Goal: Ask a question

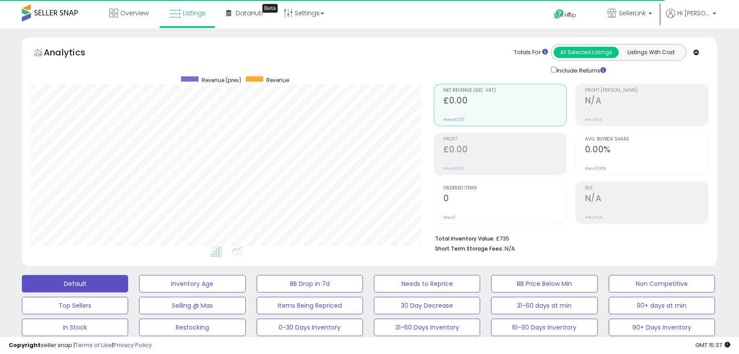
select select "**********"
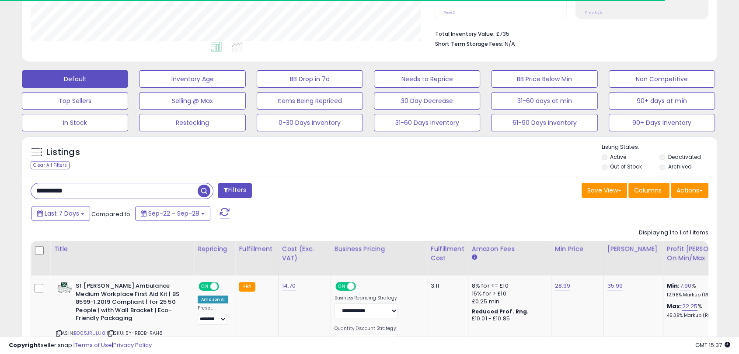
scroll to position [179, 402]
click at [154, 195] on input "**********" at bounding box center [114, 191] width 166 height 15
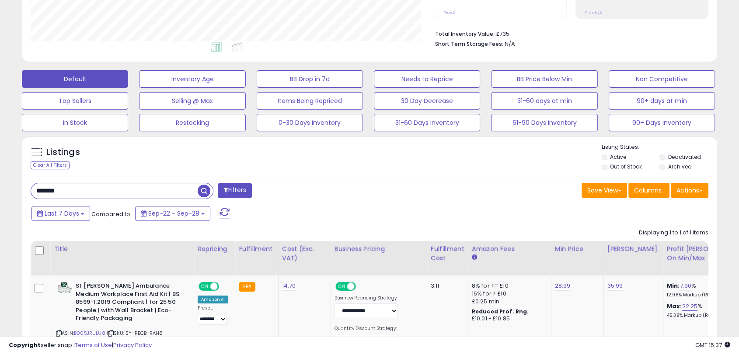
type input "*******"
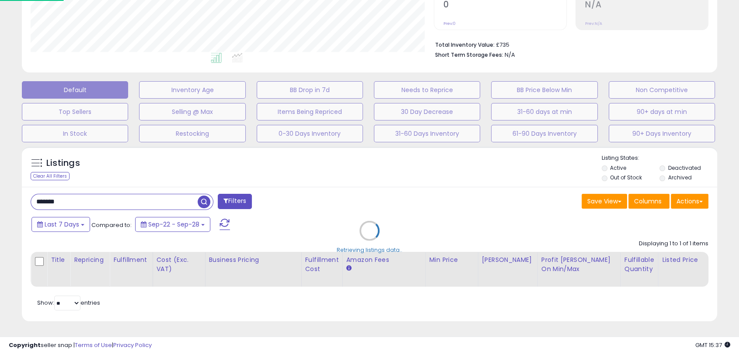
scroll to position [179, 407]
click at [364, 177] on div "Retrieving listings data.." at bounding box center [372, 237] width 715 height 190
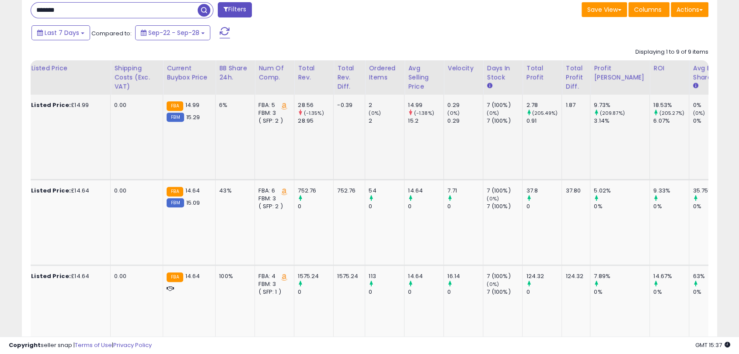
scroll to position [0, 0]
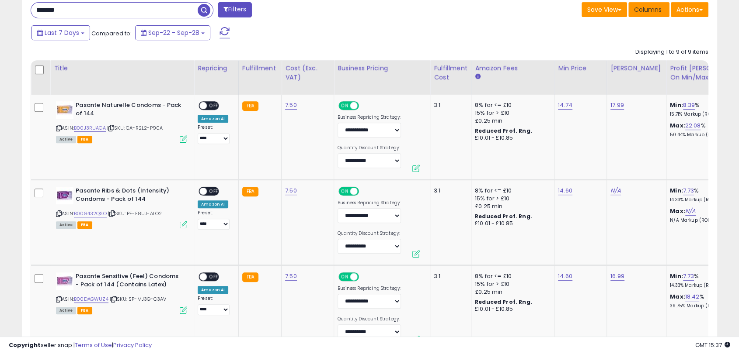
click at [665, 16] on button "Columns" at bounding box center [648, 9] width 41 height 15
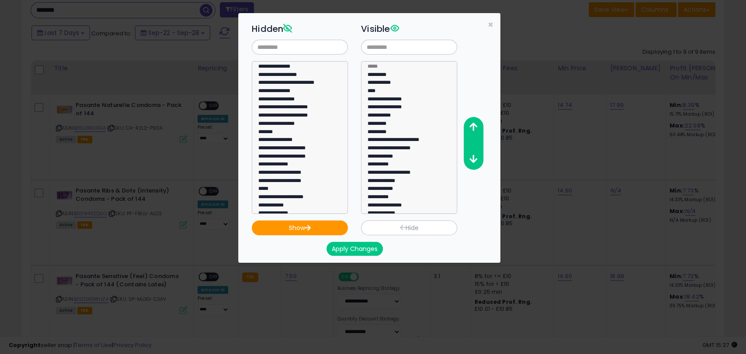
click at [487, 25] on div "**********" at bounding box center [376, 117] width 262 height 194
click at [488, 25] on span "×" at bounding box center [491, 24] width 6 height 13
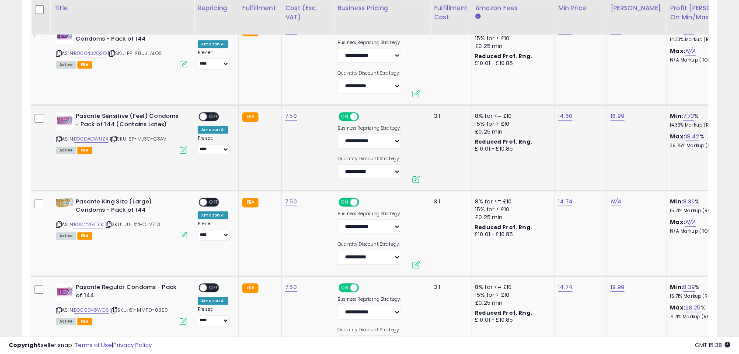
click at [430, 159] on td "3.1" at bounding box center [450, 148] width 41 height 86
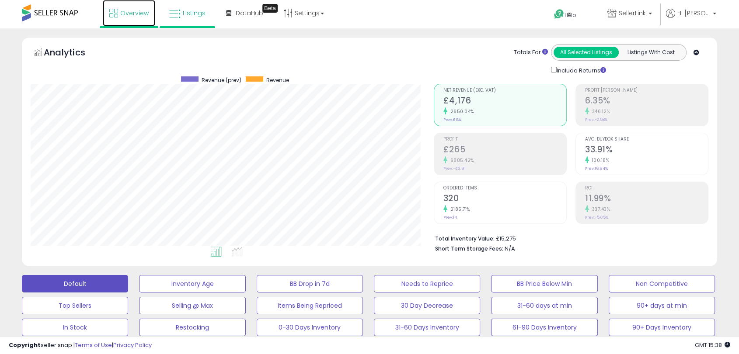
click at [121, 20] on link "Overview" at bounding box center [129, 13] width 52 height 26
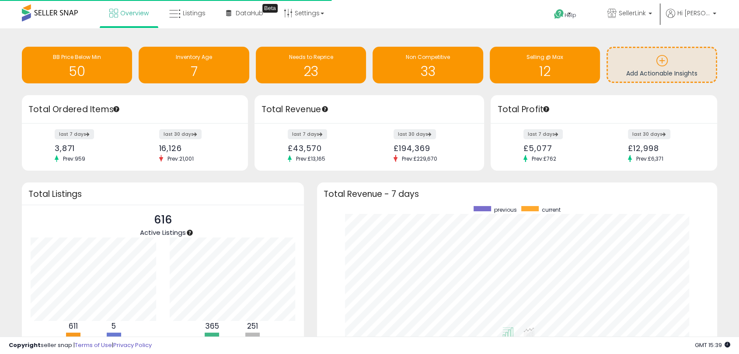
scroll to position [165, 382]
click at [563, 14] on icon at bounding box center [558, 14] width 11 height 11
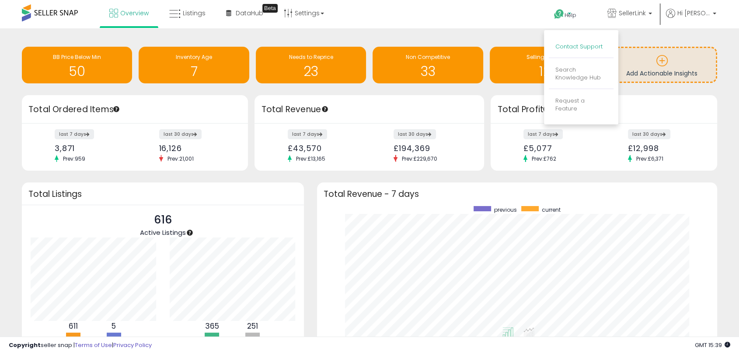
click at [571, 43] on link "Contact Support" at bounding box center [578, 46] width 47 height 8
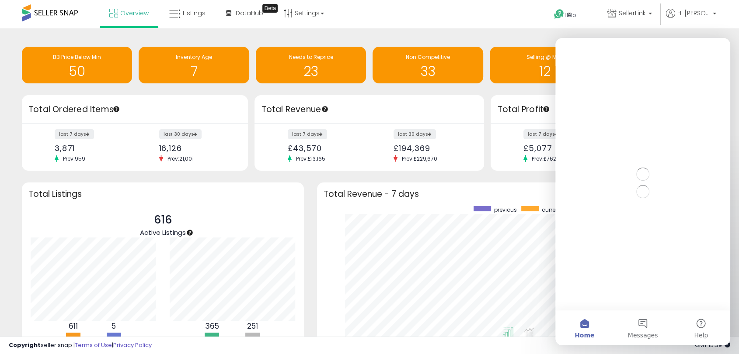
scroll to position [0, 0]
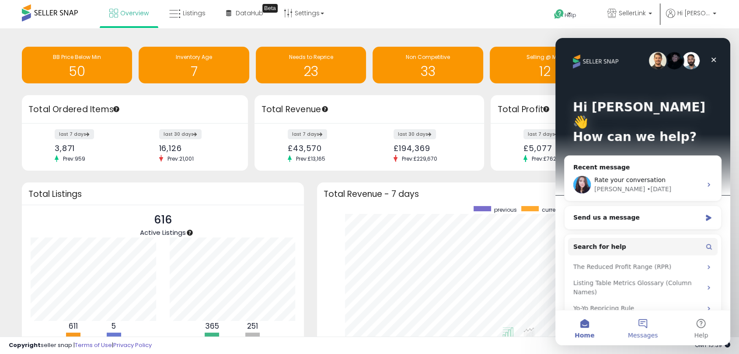
click at [639, 334] on span "Messages" at bounding box center [643, 336] width 30 height 6
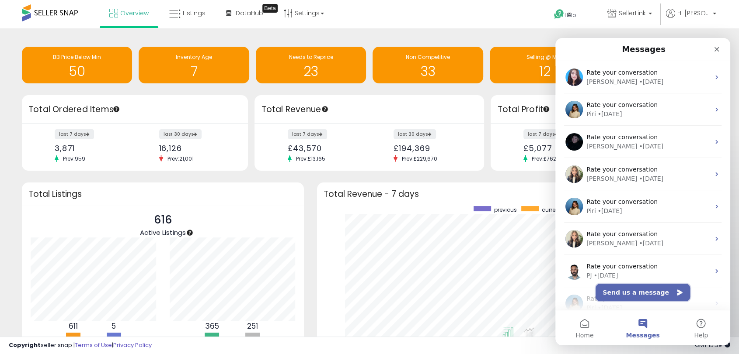
click at [634, 295] on button "Send us a message" at bounding box center [642, 292] width 94 height 17
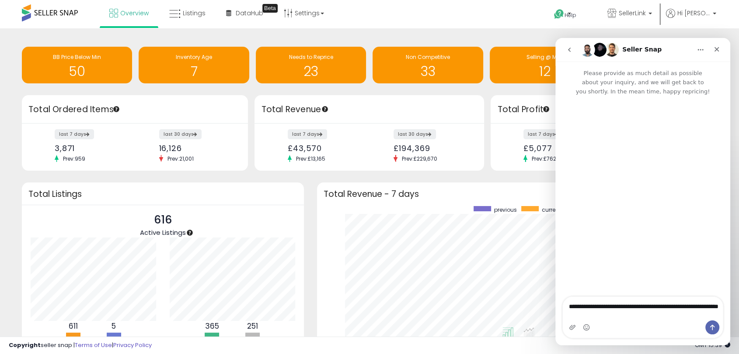
drag, startPoint x: 592, startPoint y: 306, endPoint x: 561, endPoint y: 308, distance: 30.6
click at [561, 308] on div "**********" at bounding box center [642, 318] width 175 height 42
type textarea "**********"
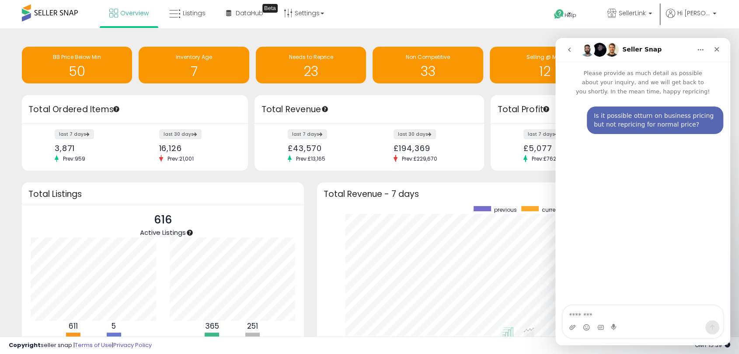
click at [634, 118] on div "Is it possible otturn on business pricing but not repricing for normal price?" at bounding box center [654, 120] width 122 height 17
click at [625, 141] on div "Cameron • Just now" at bounding box center [629, 141] width 73 height 0
click at [581, 308] on textarea "Message…" at bounding box center [642, 313] width 160 height 15
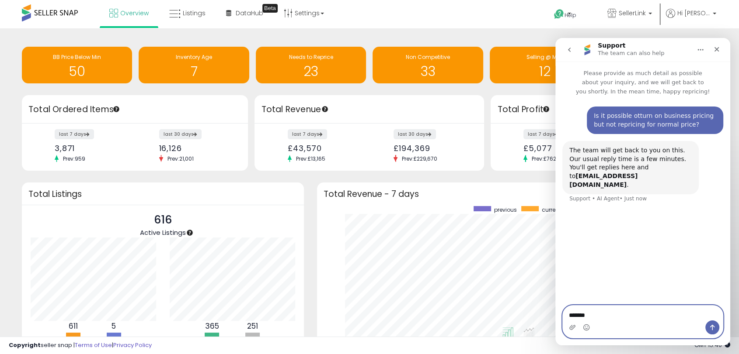
type textarea "********"
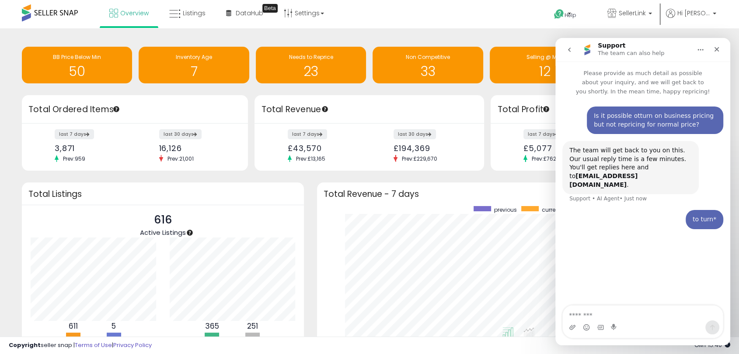
click at [618, 249] on div "Is it possible otturn on business pricing but not repricing for normal price? C…" at bounding box center [642, 201] width 175 height 211
click at [640, 227] on div "to turn* Cameron • 3m ago" at bounding box center [642, 225] width 161 height 30
click at [721, 54] on div "Close" at bounding box center [716, 50] width 16 height 16
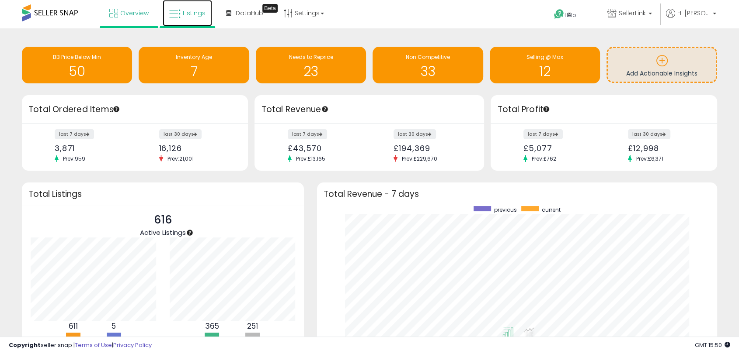
click at [168, 16] on link "Listings" at bounding box center [187, 13] width 49 height 26
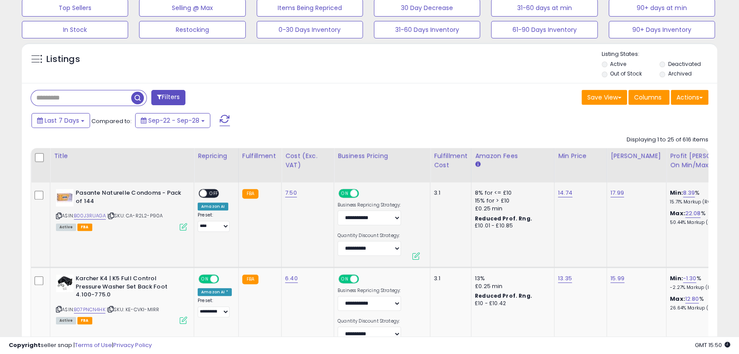
scroll to position [179, 402]
click at [439, 150] on th "Fulfillment Cost" at bounding box center [450, 165] width 41 height 35
click at [434, 162] on div "Fulfillment Cost" at bounding box center [450, 161] width 34 height 18
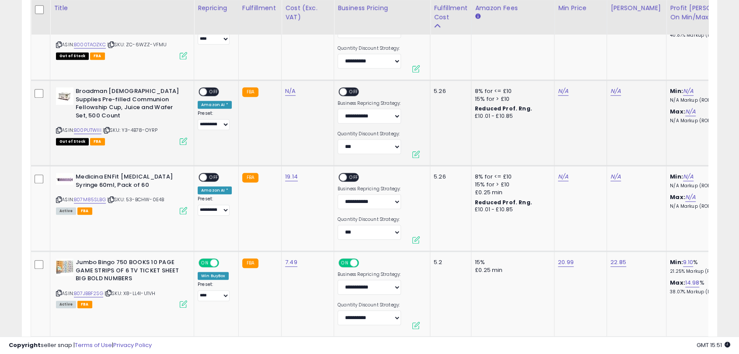
scroll to position [0, 0]
click at [66, 101] on img at bounding box center [64, 95] width 17 height 17
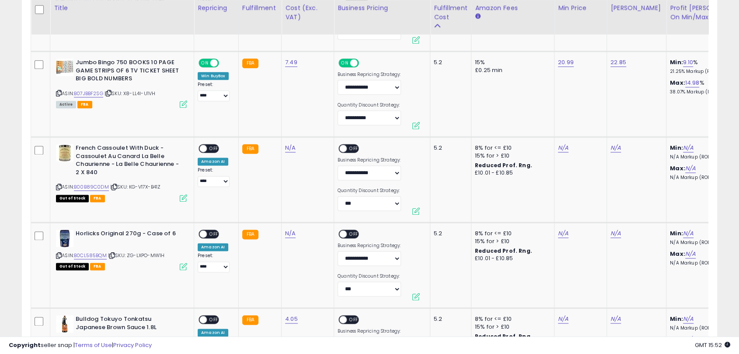
scroll to position [1115, 0]
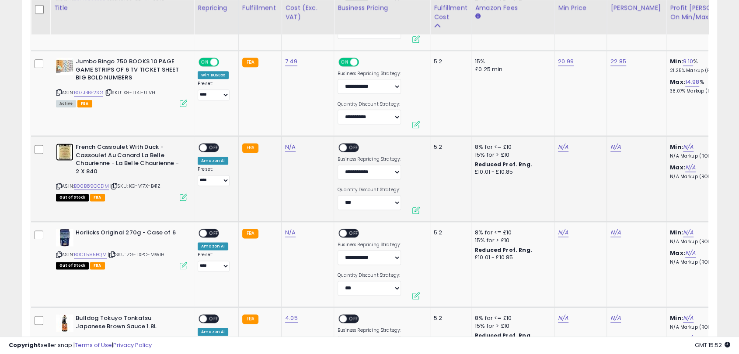
click at [60, 154] on img at bounding box center [64, 151] width 17 height 17
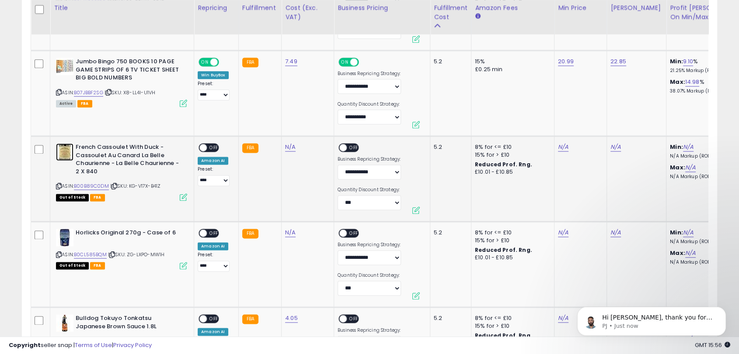
scroll to position [0, 0]
